Goal: Task Accomplishment & Management: Manage account settings

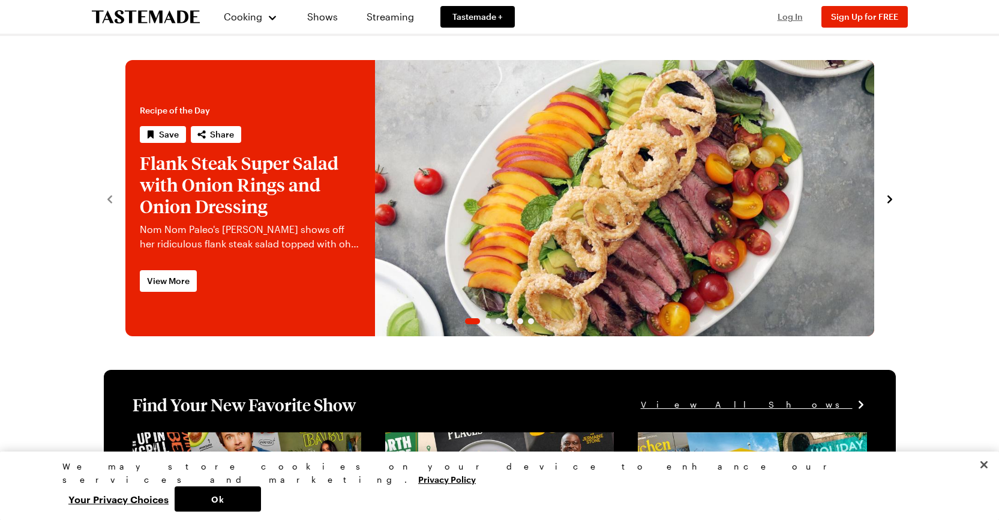
click at [784, 17] on span "Log In" at bounding box center [790, 16] width 25 height 10
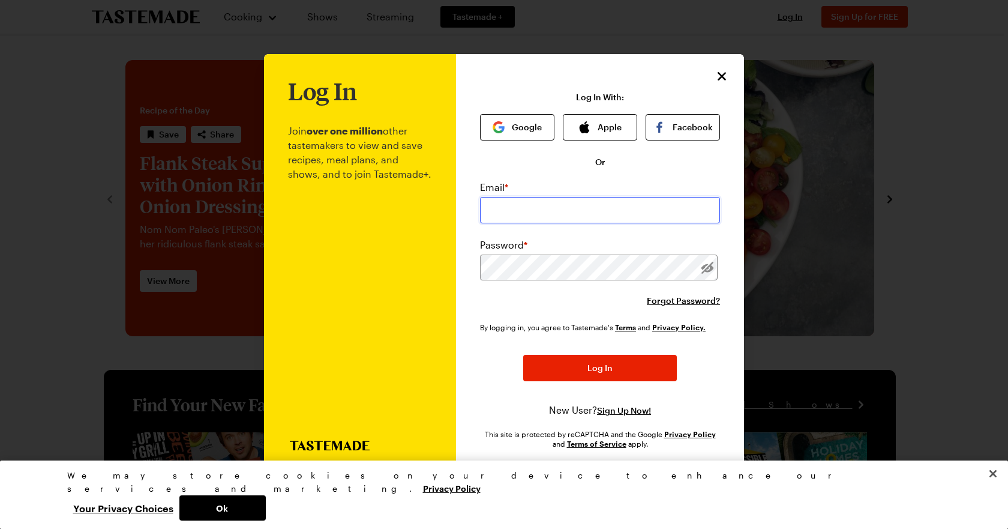
click at [549, 215] on input "email" at bounding box center [600, 210] width 240 height 26
type input "jovipin7@gmail.com"
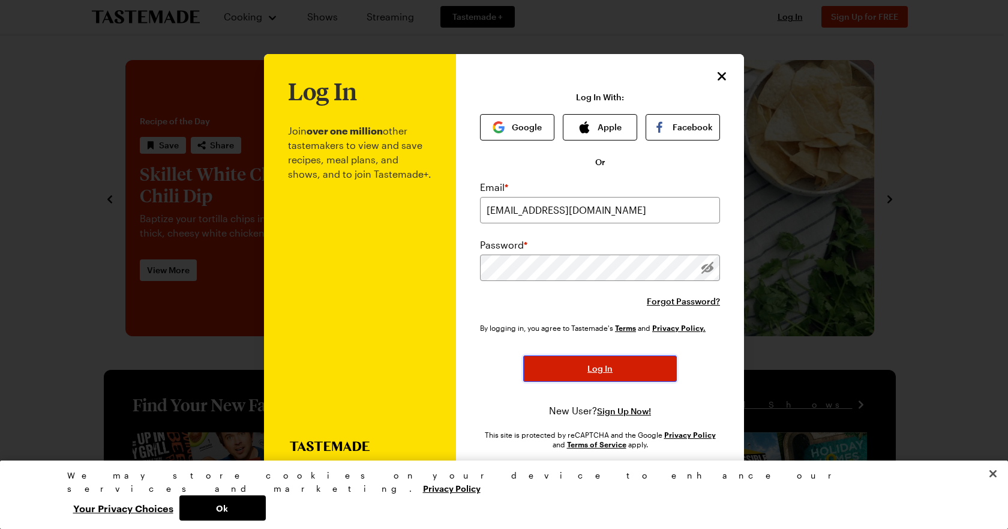
click at [616, 360] on button "Log In" at bounding box center [600, 368] width 154 height 26
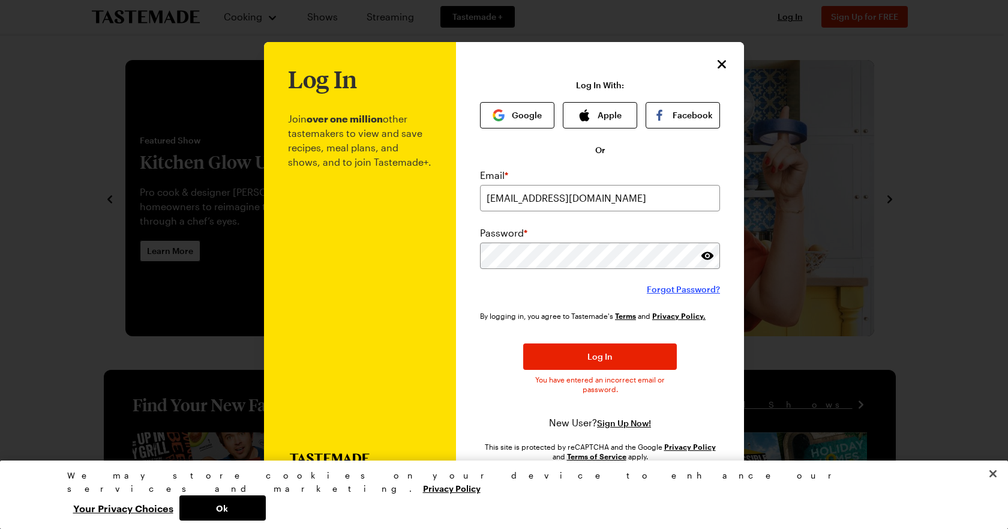
click at [666, 285] on span "Forgot Password?" at bounding box center [683, 289] width 73 height 12
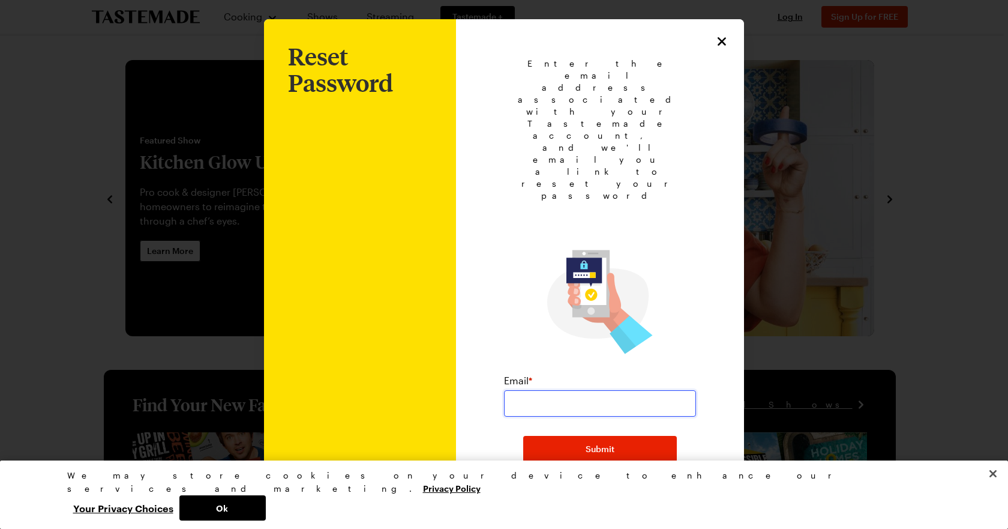
click at [537, 390] on input "email" at bounding box center [600, 403] width 192 height 26
type input "jovipin7@gmail.com"
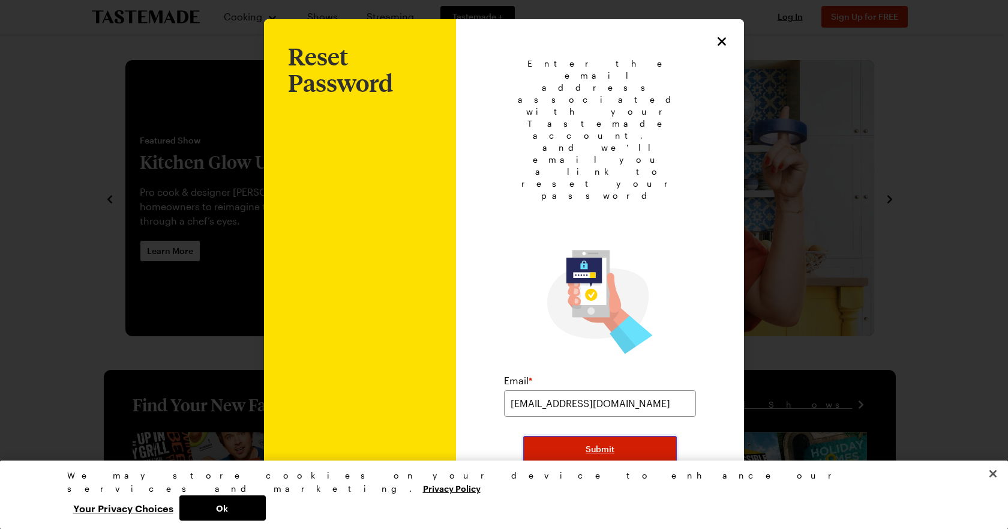
click at [562, 436] on button "Submit" at bounding box center [600, 449] width 154 height 26
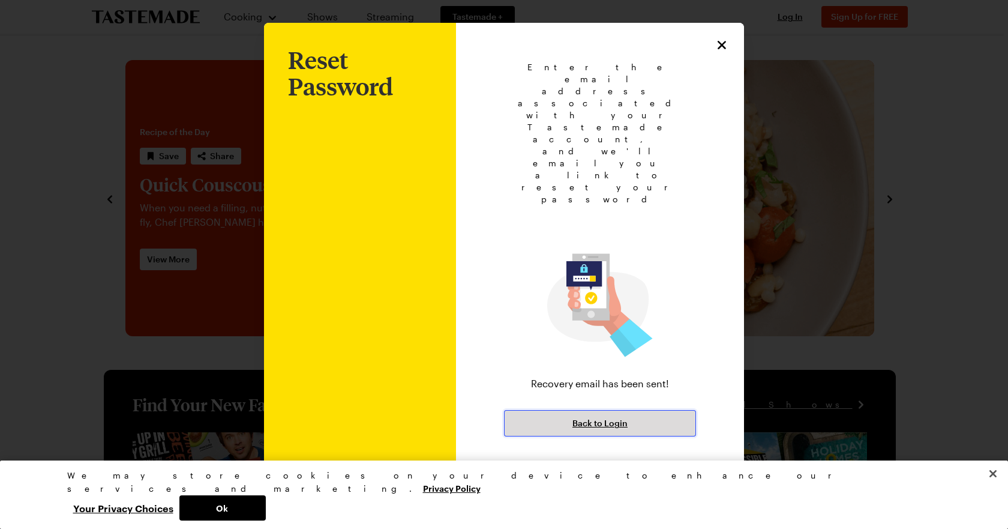
click at [609, 417] on span "Back to Login" at bounding box center [600, 423] width 55 height 12
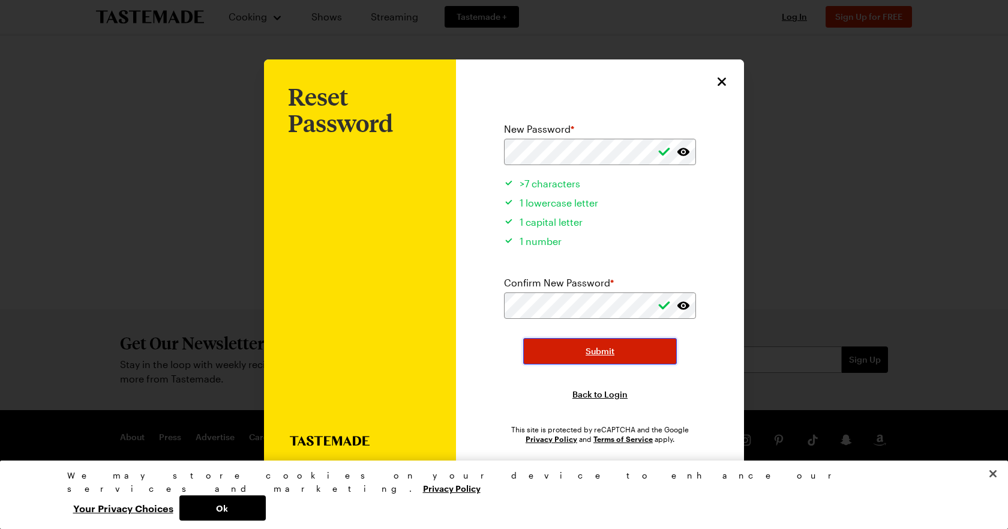
click at [595, 355] on span "Submit" at bounding box center [600, 351] width 29 height 12
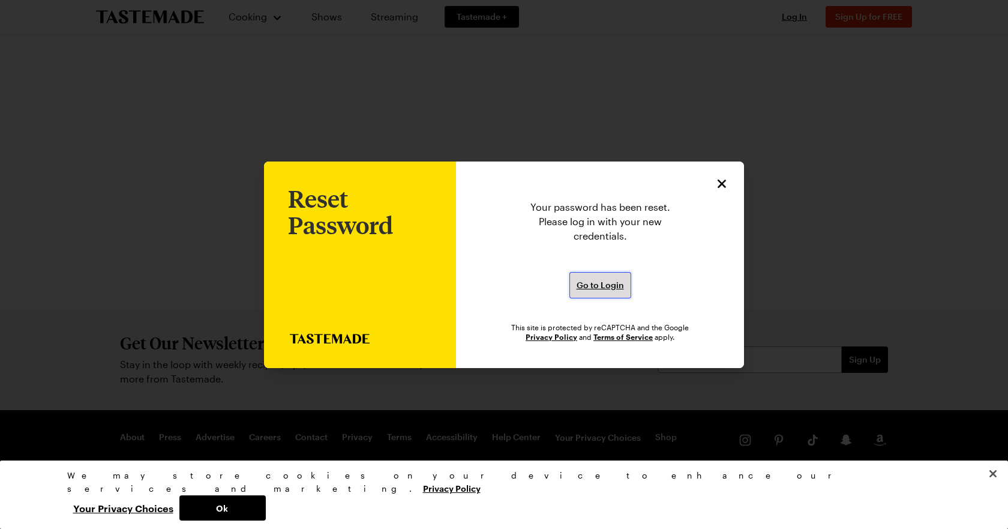
click at [594, 276] on button "Go to Login" at bounding box center [601, 285] width 62 height 26
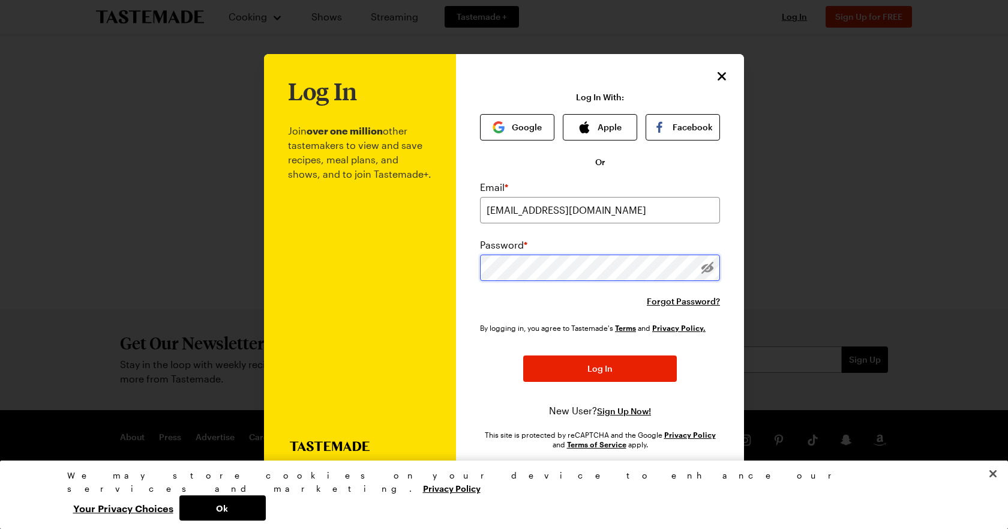
click at [439, 261] on div "Log In Join over one million other tastemakers to view and save recipes, meal p…" at bounding box center [504, 264] width 480 height 421
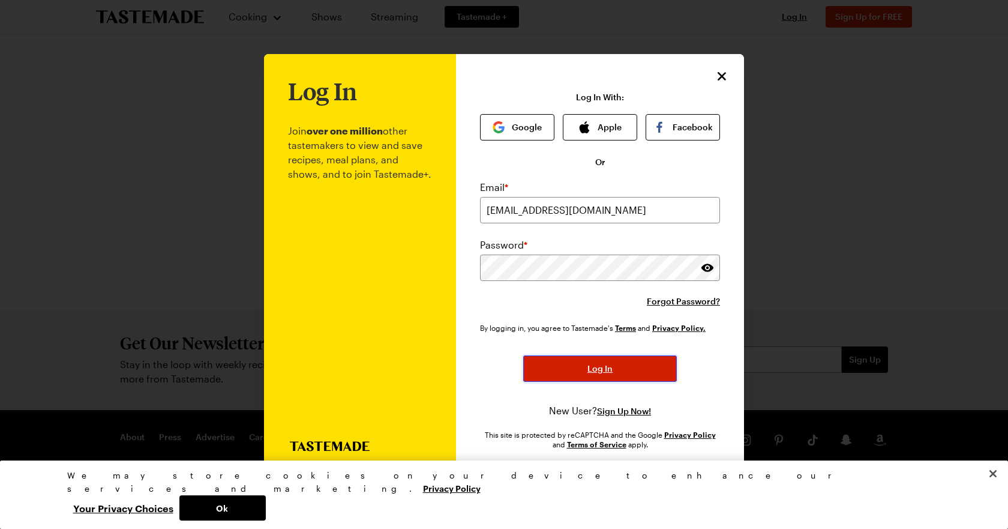
click at [593, 355] on button "Log In" at bounding box center [600, 368] width 154 height 26
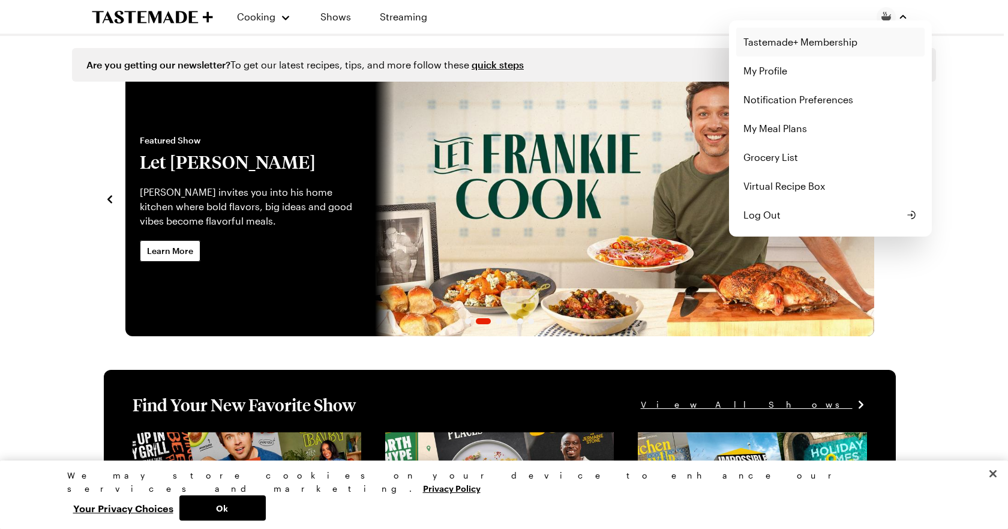
click at [778, 44] on link "Tastemade+ Membership" at bounding box center [830, 42] width 188 height 29
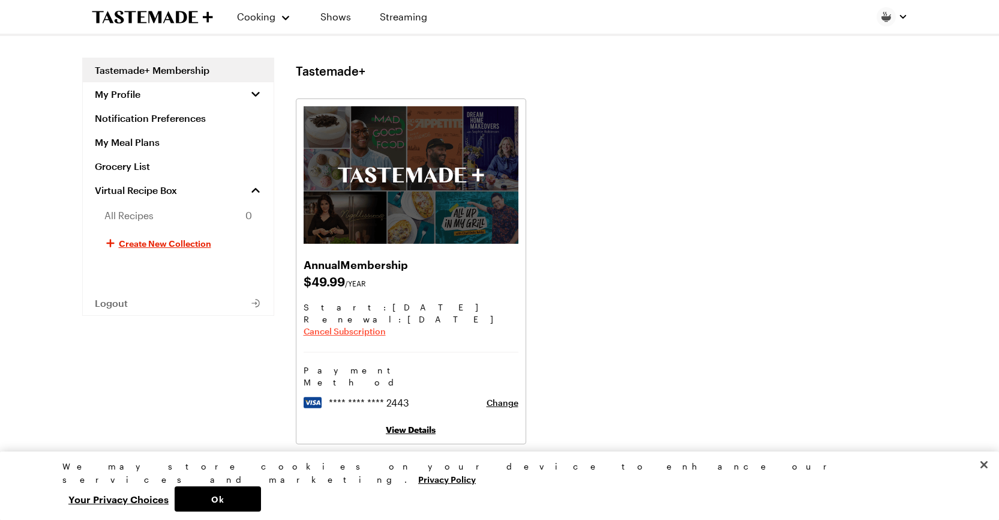
click at [333, 331] on span "Cancel Subscription" at bounding box center [345, 331] width 82 height 12
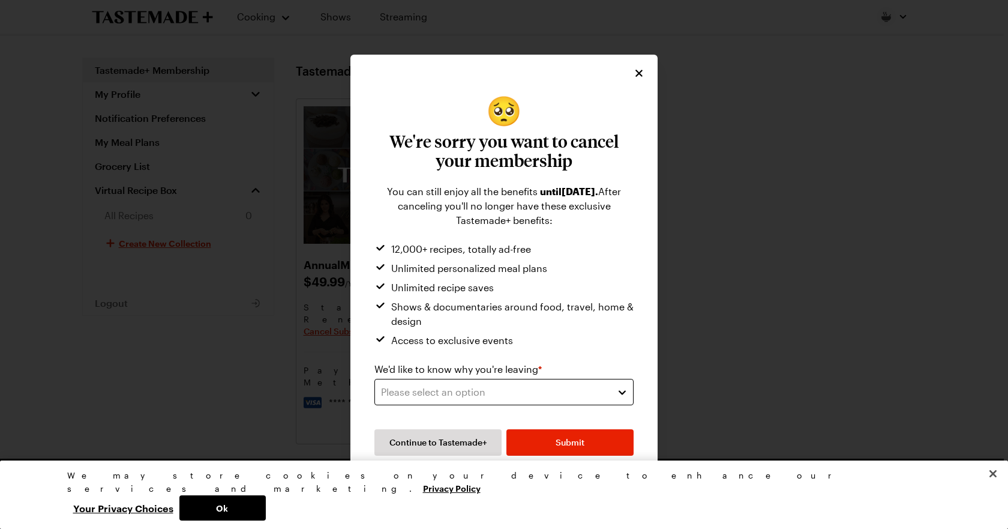
click at [459, 381] on button "Please select an option" at bounding box center [504, 392] width 259 height 26
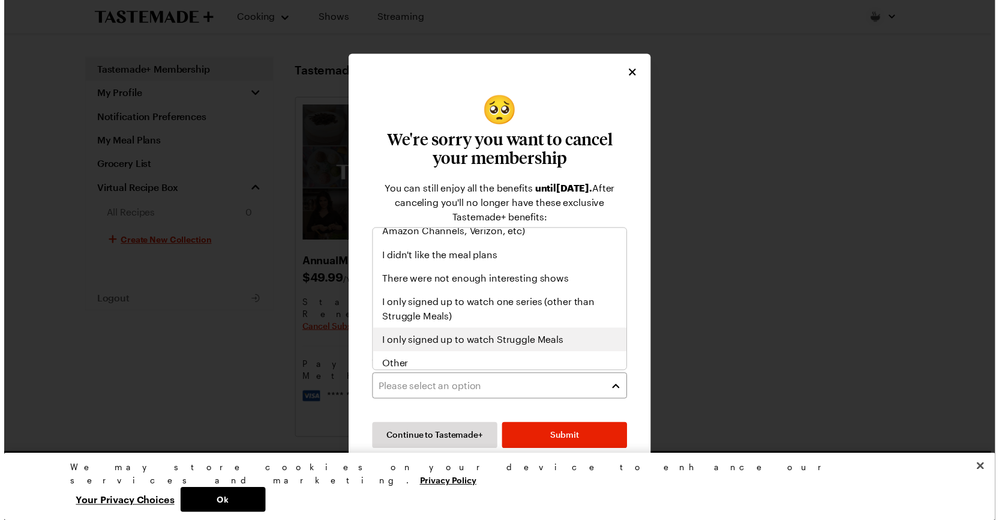
scroll to position [139, 0]
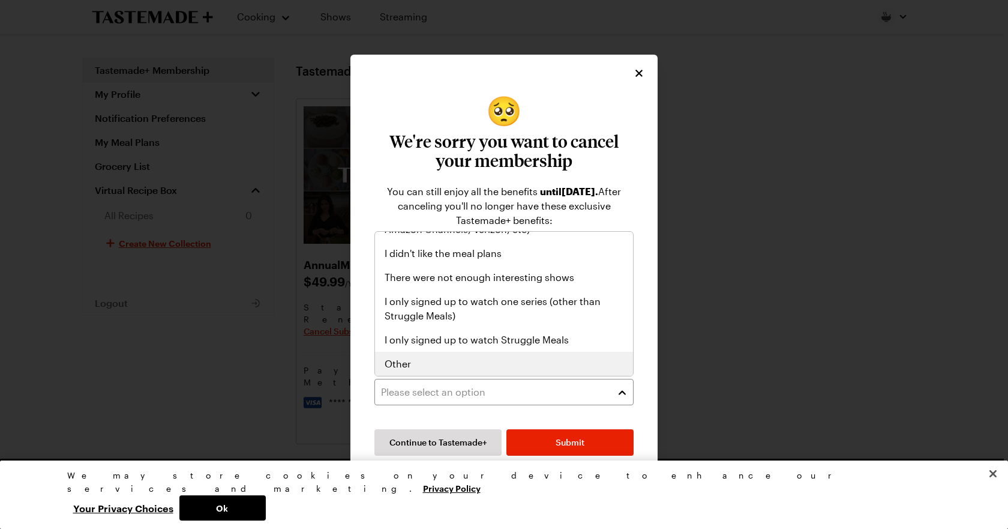
click at [445, 361] on div "Other" at bounding box center [504, 364] width 239 height 14
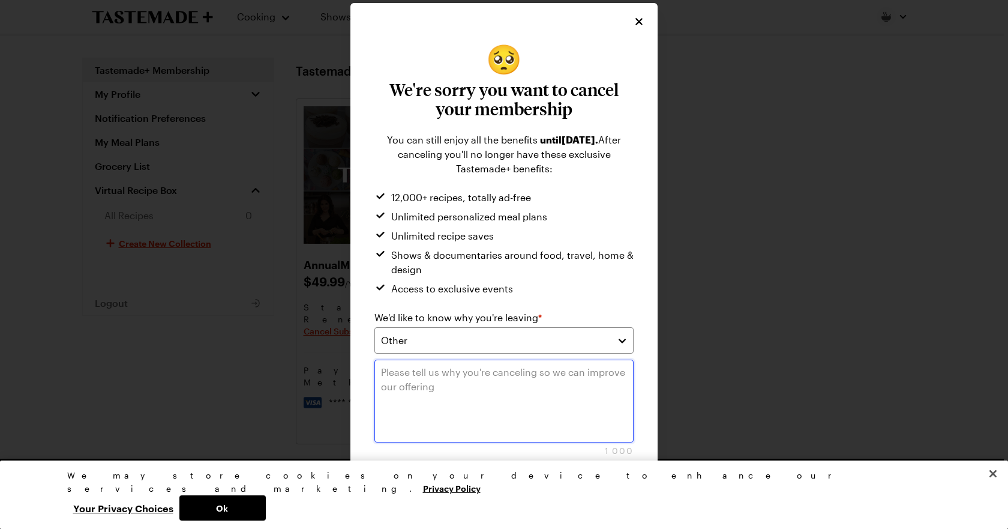
click at [427, 403] on textarea at bounding box center [504, 401] width 259 height 83
type textarea "this is not in my budget."
click at [266, 511] on button "Ok" at bounding box center [222, 507] width 86 height 25
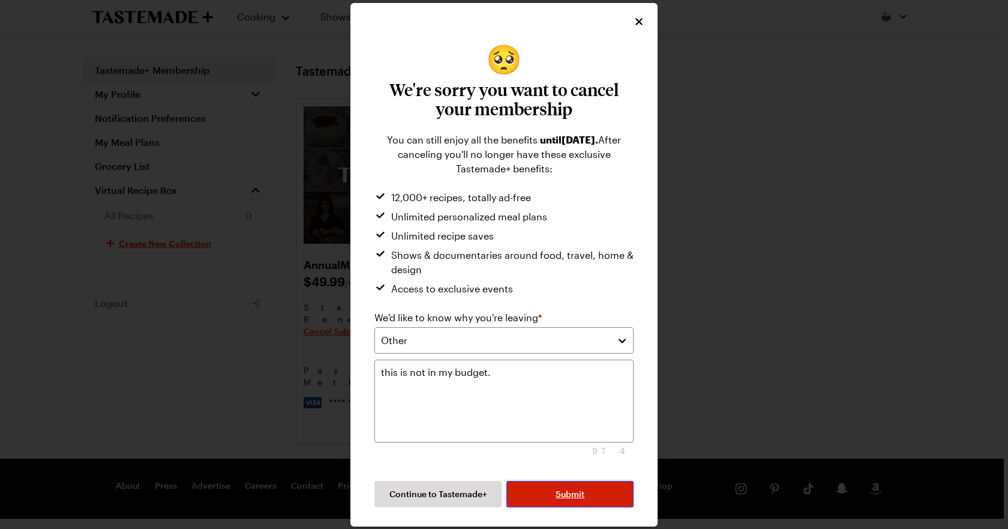
click at [577, 495] on span "Submit" at bounding box center [570, 494] width 29 height 12
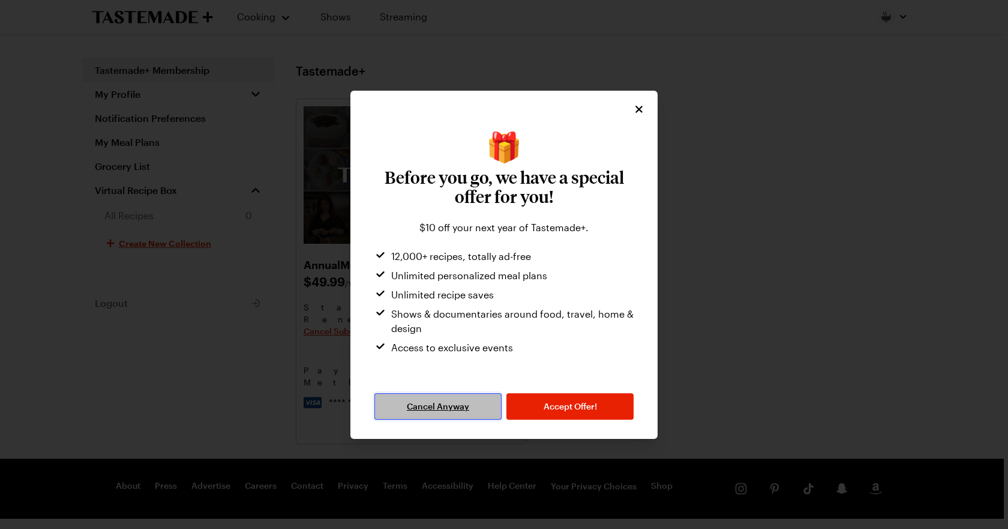
click at [465, 409] on span "Cancel Anyway" at bounding box center [438, 406] width 62 height 12
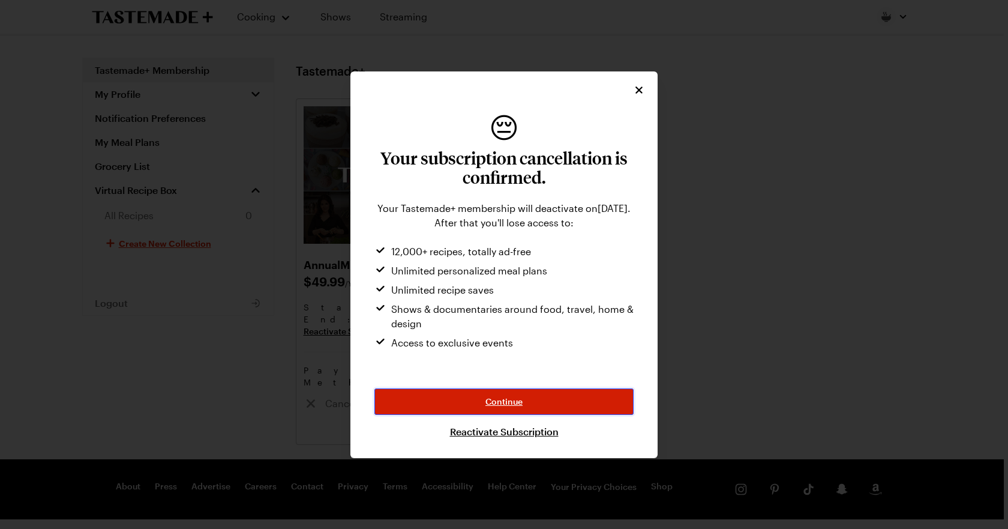
click at [526, 408] on button "Continue" at bounding box center [504, 401] width 259 height 26
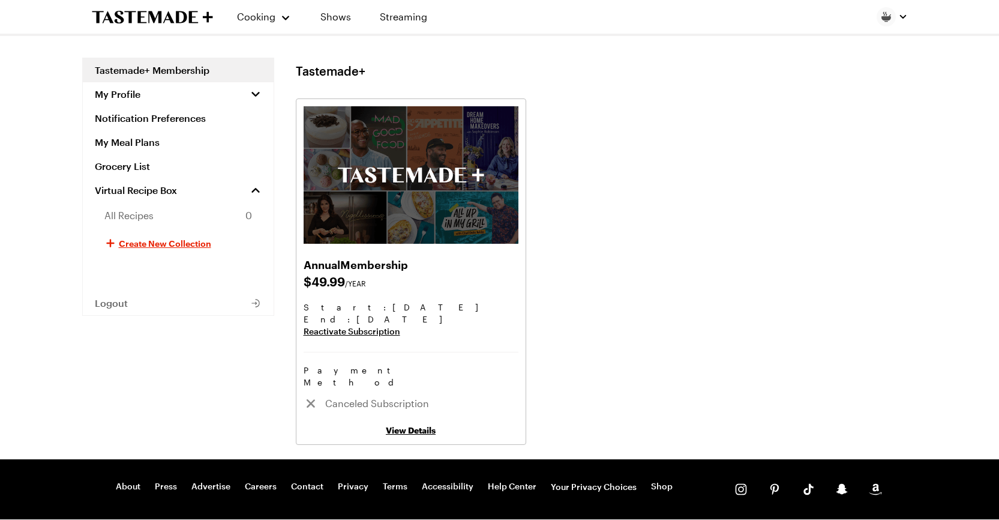
click at [195, 70] on link "Tastemade+ Membership" at bounding box center [178, 70] width 191 height 24
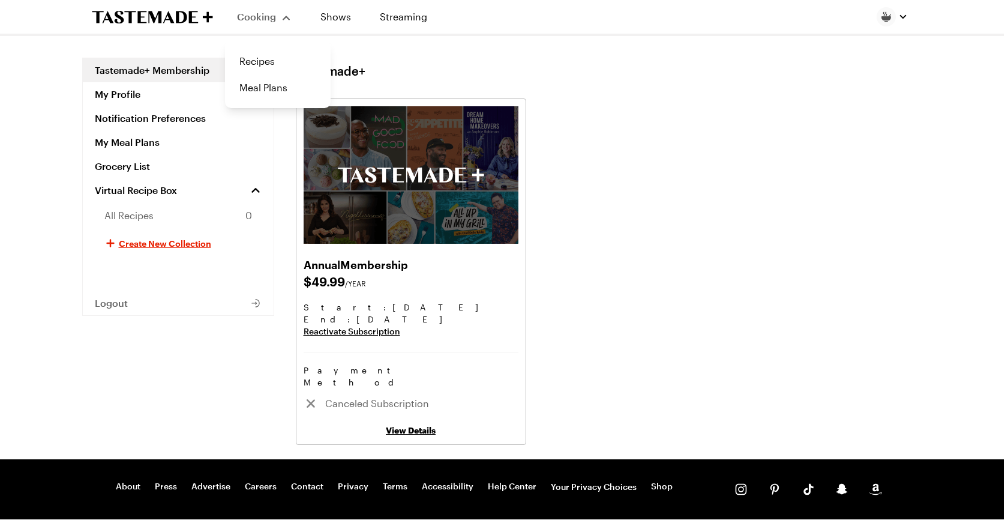
click at [256, 21] on span "Cooking" at bounding box center [256, 16] width 39 height 11
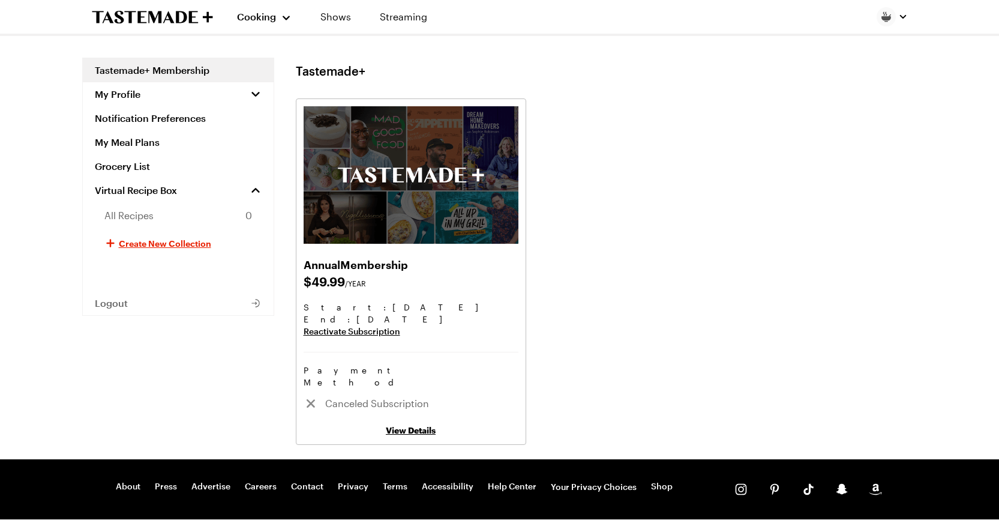
click at [167, 20] on icon "To Tastemade Home Page" at bounding box center [152, 17] width 121 height 14
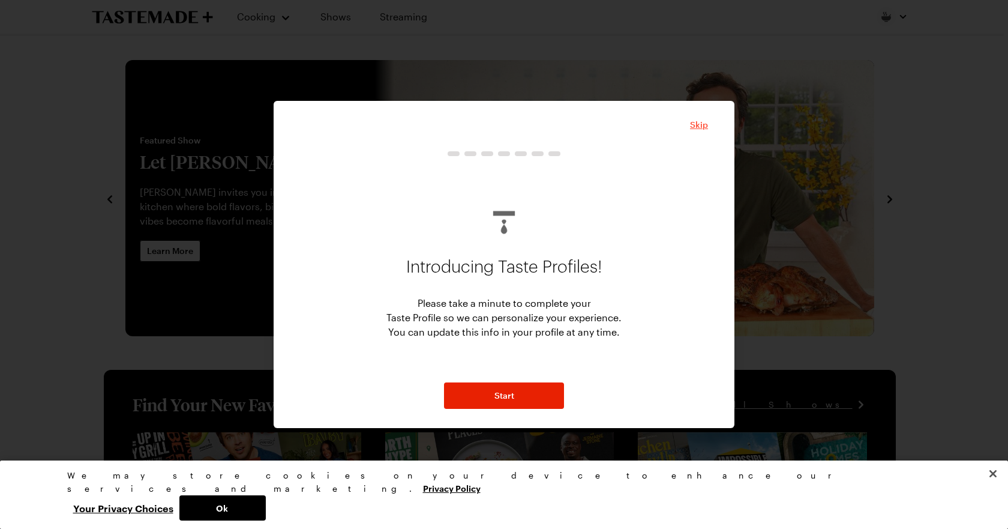
click at [701, 129] on span "Skip" at bounding box center [699, 125] width 18 height 12
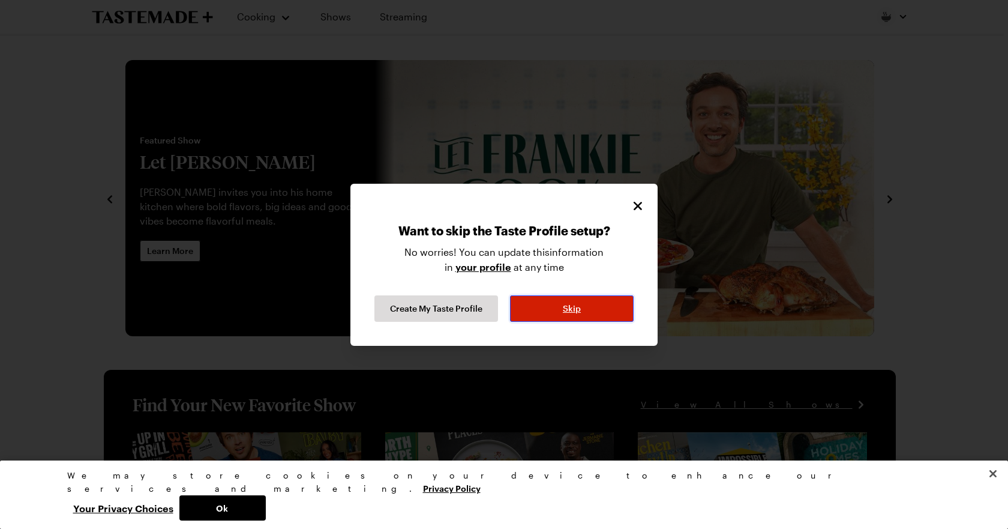
click at [588, 311] on button "Skip" at bounding box center [572, 308] width 124 height 26
